Goal: Task Accomplishment & Management: Complete application form

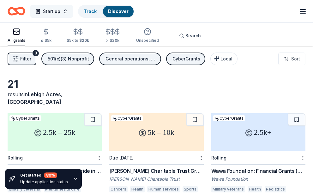
click at [67, 12] on button "Start up" at bounding box center [51, 11] width 43 height 13
click at [65, 8] on button "Start up" at bounding box center [51, 11] width 43 height 13
click at [60, 9] on span "Start up" at bounding box center [51, 12] width 17 height 8
click at [44, 11] on span "Start up" at bounding box center [51, 12] width 17 height 8
click at [64, 12] on button "Start up" at bounding box center [51, 11] width 43 height 13
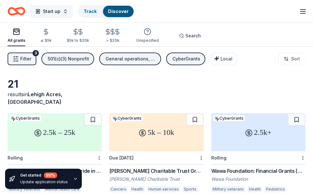
click at [64, 12] on button "Start up" at bounding box center [51, 11] width 43 height 13
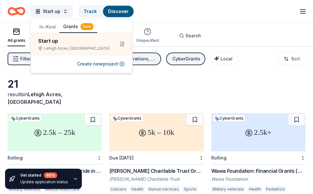
click at [48, 28] on button "In-Kind" at bounding box center [48, 26] width 24 height 11
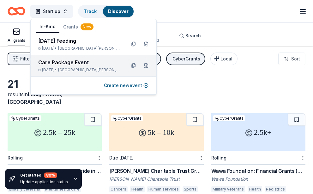
click at [54, 64] on div "Care Package Event" at bounding box center [79, 62] width 83 height 8
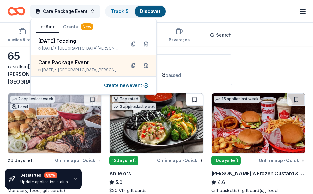
scroll to position [63, 0]
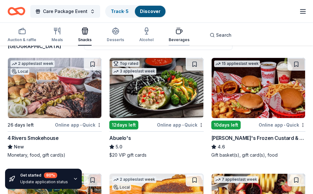
click at [177, 31] on icon "button" at bounding box center [179, 31] width 8 height 8
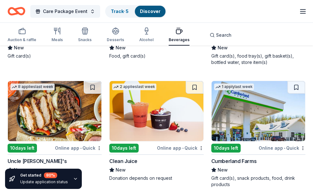
scroll to position [1115, 0]
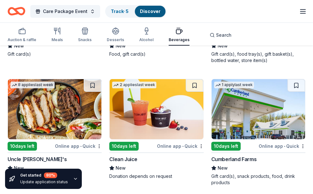
click at [72, 174] on div "Get started 80 % Update application status" at bounding box center [43, 178] width 77 height 20
click at [73, 179] on icon "button" at bounding box center [75, 178] width 5 height 5
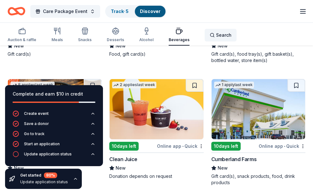
click at [210, 33] on div "Search" at bounding box center [221, 35] width 22 height 8
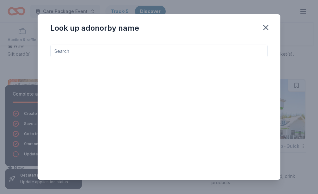
click at [111, 55] on input at bounding box center [158, 51] width 217 height 13
click at [269, 26] on icon "button" at bounding box center [265, 27] width 9 height 9
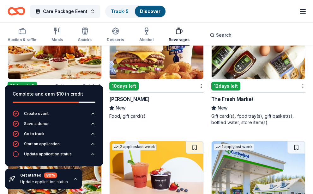
scroll to position [1052, 0]
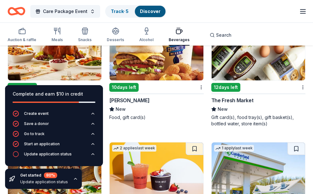
click at [236, 60] on img at bounding box center [259, 50] width 94 height 60
click at [89, 10] on button "Care Package Event" at bounding box center [65, 11] width 70 height 13
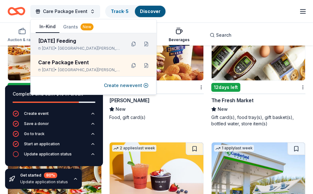
click at [74, 49] on span "Fort Myers, FL" at bounding box center [89, 48] width 63 height 5
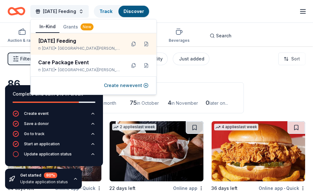
click at [231, 88] on div "Application deadlines" at bounding box center [164, 92] width 144 height 8
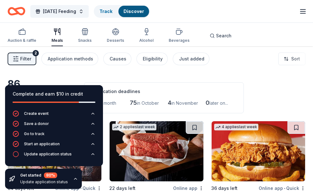
click at [172, 108] on div "Application deadlines 7 this month 75 in October 4 in November 0 later on..." at bounding box center [164, 97] width 160 height 31
click at [46, 153] on div "Update application status" at bounding box center [48, 153] width 48 height 5
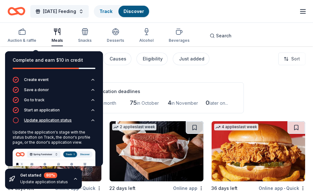
click at [38, 121] on div "Update application status" at bounding box center [48, 120] width 48 height 5
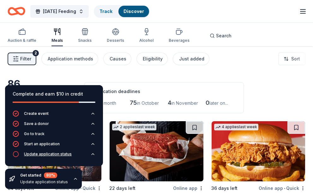
click at [18, 155] on circle "button" at bounding box center [15, 153] width 5 height 5
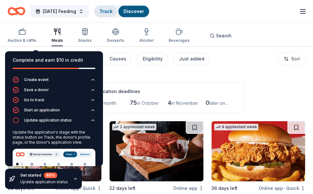
click at [112, 11] on link "Track" at bounding box center [106, 11] width 13 height 5
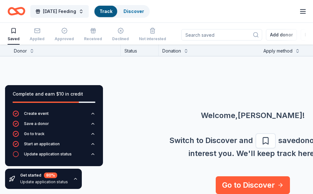
scroll to position [6, 0]
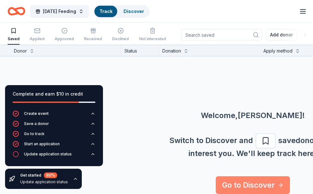
click at [270, 182] on link "Go to Discover" at bounding box center [253, 185] width 74 height 18
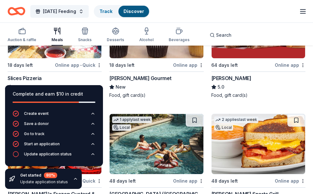
scroll to position [253, 0]
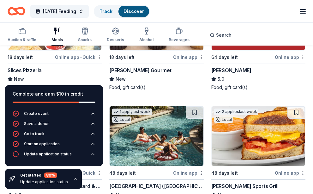
click at [41, 183] on div "Update application status" at bounding box center [44, 181] width 48 height 5
click at [73, 177] on icon "button" at bounding box center [75, 178] width 5 height 5
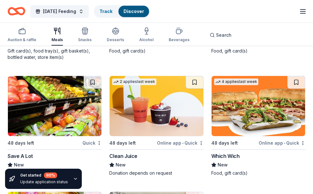
scroll to position [3203, 0]
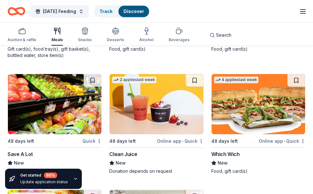
click at [90, 95] on img at bounding box center [55, 104] width 94 height 60
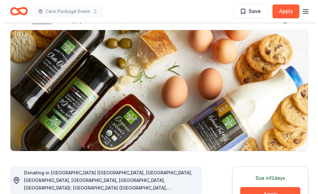
scroll to position [126, 0]
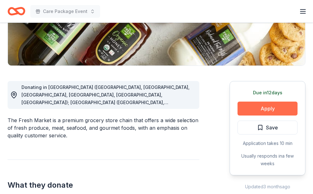
drag, startPoint x: 266, startPoint y: 115, endPoint x: 269, endPoint y: 109, distance: 7.1
click at [266, 115] on div "Due [DATE] Apply Save Application takes 10 min Usually responds in a few weeks" at bounding box center [268, 128] width 76 height 94
click at [269, 108] on button "Apply" at bounding box center [268, 108] width 60 height 14
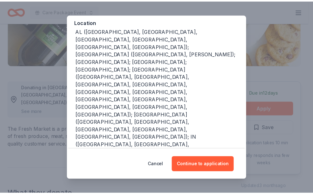
scroll to position [95, 0]
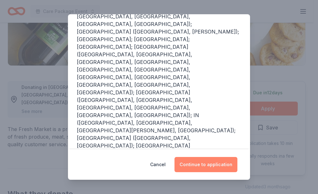
click at [193, 168] on button "Continue to application" at bounding box center [205, 164] width 63 height 15
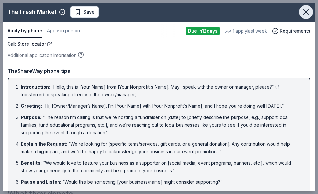
click at [302, 11] on icon "button" at bounding box center [306, 12] width 9 height 9
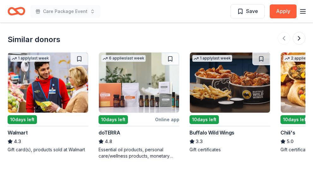
scroll to position [727, 0]
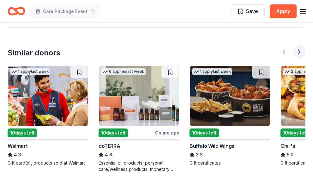
click at [300, 50] on button at bounding box center [299, 51] width 13 height 13
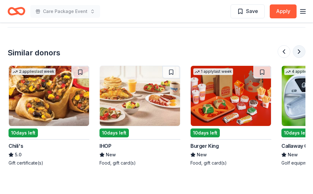
scroll to position [0, 273]
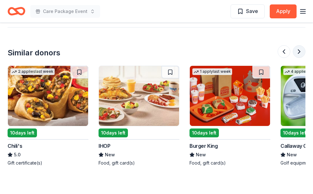
click at [300, 50] on button at bounding box center [299, 51] width 13 height 13
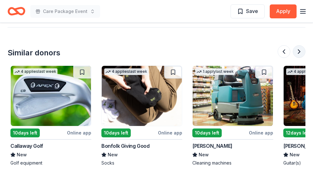
scroll to position [0, 546]
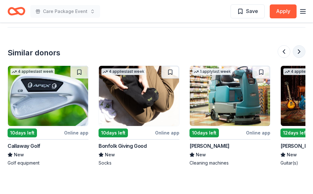
click at [300, 50] on button at bounding box center [299, 51] width 13 height 13
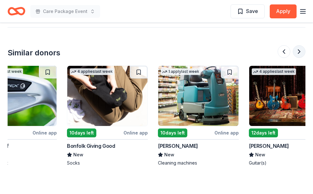
scroll to position [0, 602]
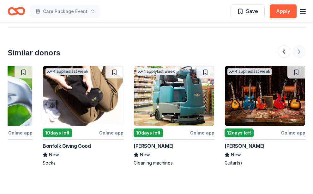
click at [300, 50] on div at bounding box center [292, 51] width 28 height 13
click at [282, 50] on button at bounding box center [284, 51] width 13 height 13
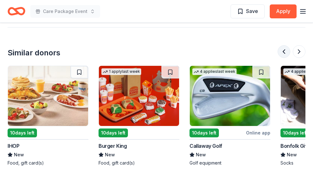
click at [282, 50] on button at bounding box center [284, 51] width 13 height 13
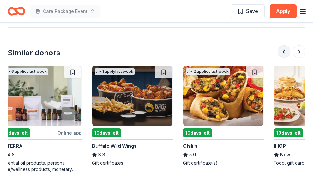
scroll to position [0, 91]
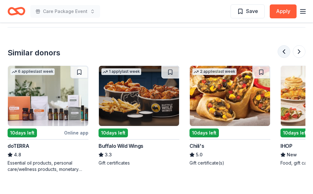
click at [282, 50] on button at bounding box center [284, 51] width 13 height 13
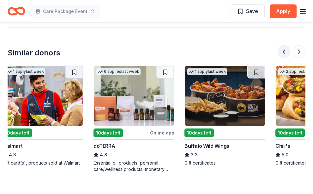
scroll to position [0, 0]
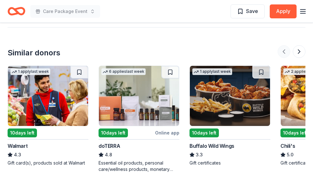
click at [282, 50] on div at bounding box center [292, 51] width 28 height 13
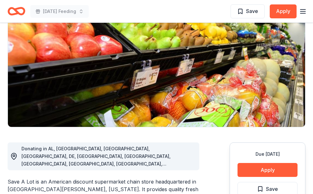
scroll to position [126, 0]
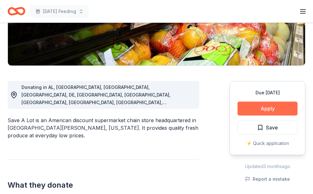
click at [269, 104] on button "Apply" at bounding box center [268, 108] width 60 height 14
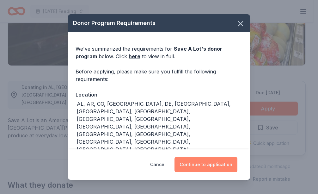
click at [194, 162] on button "Continue to application" at bounding box center [205, 164] width 63 height 15
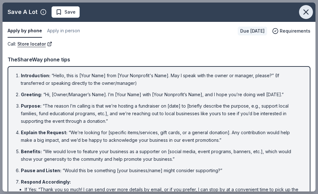
click at [304, 12] on icon "button" at bounding box center [306, 12] width 4 height 4
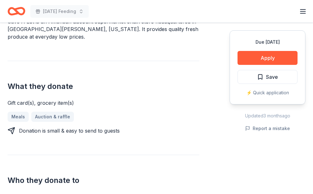
scroll to position [158, 0]
